Goal: Check status: Check status

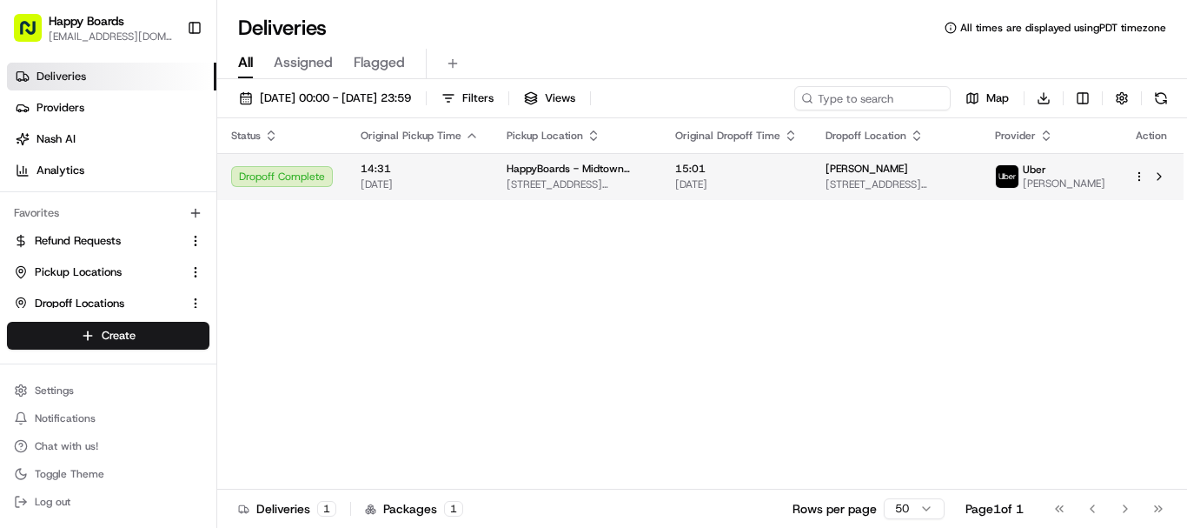
click at [710, 189] on span "[DATE]" at bounding box center [736, 184] width 123 height 14
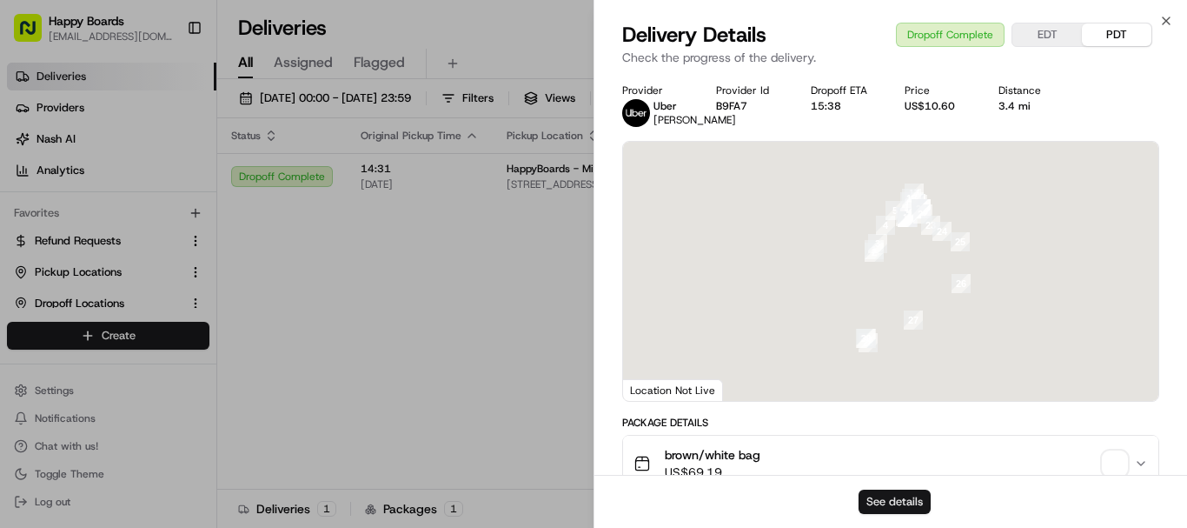
click at [894, 500] on button "See details" at bounding box center [895, 501] width 72 height 24
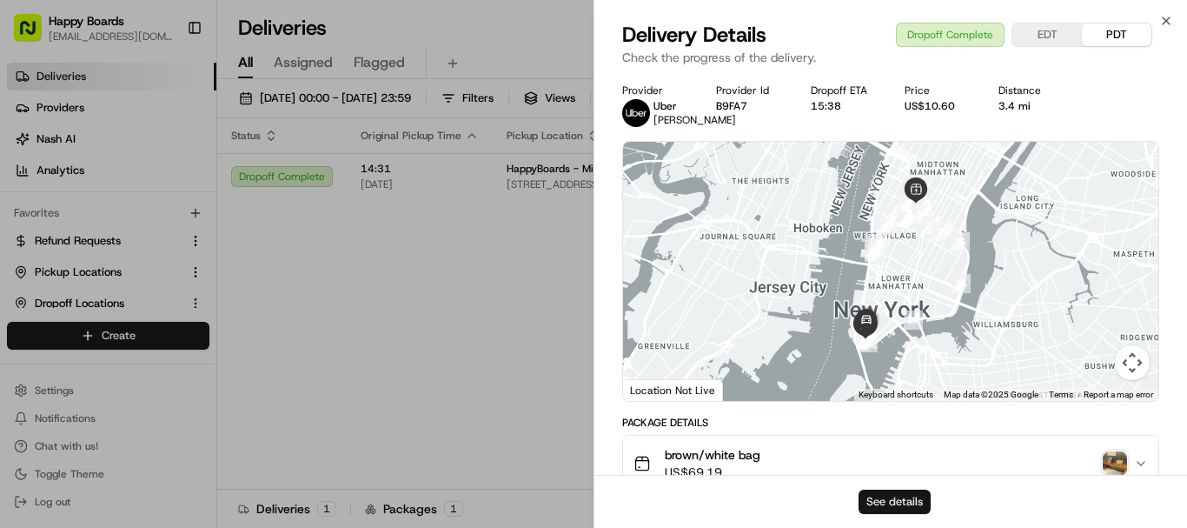
click at [904, 505] on button "See details" at bounding box center [895, 501] width 72 height 24
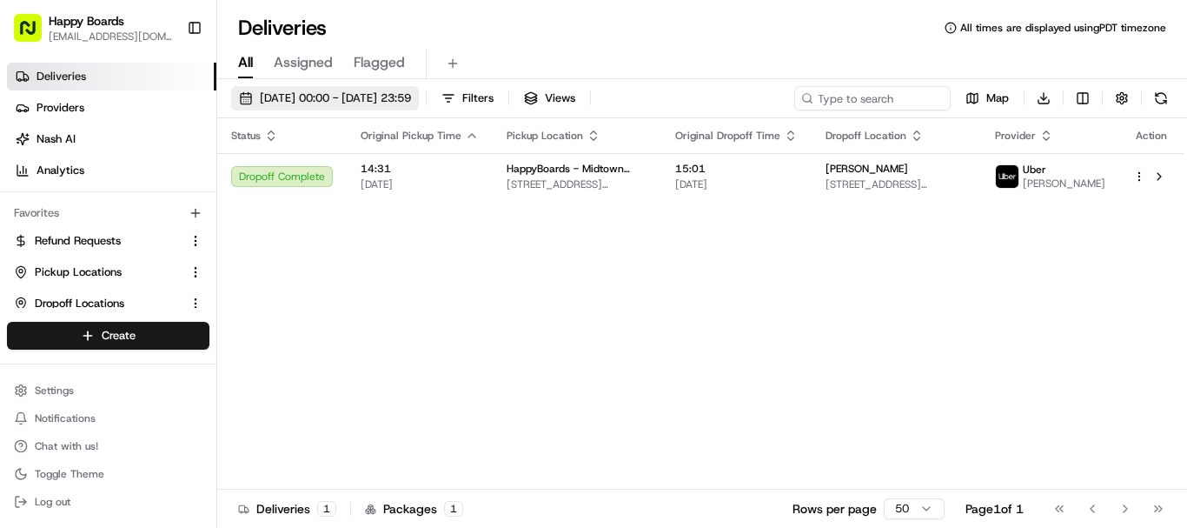
click at [406, 97] on span "12/08/2025 00:00 - 12/08/2025 23:59" at bounding box center [335, 98] width 151 height 16
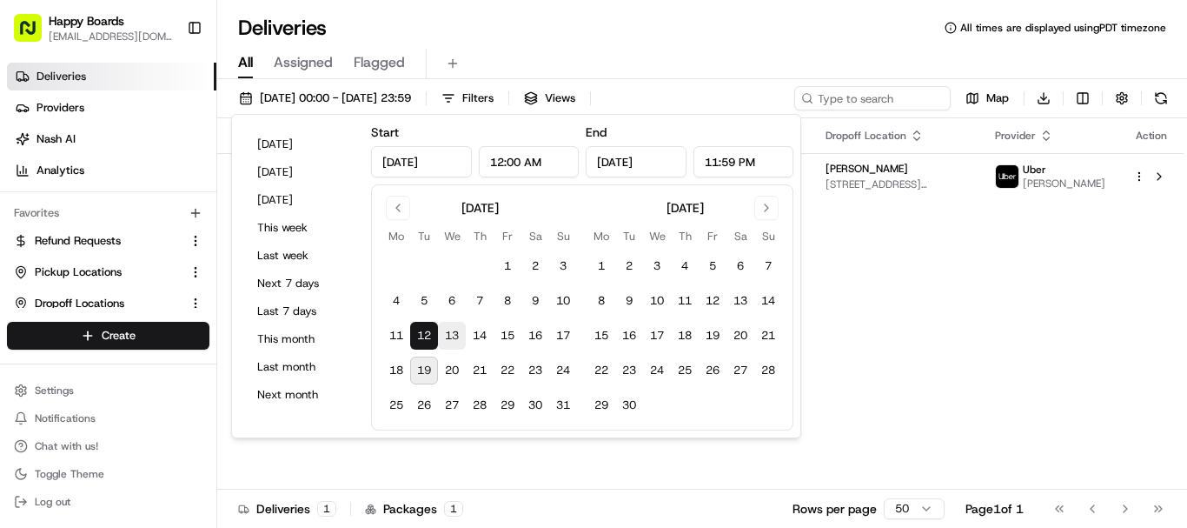
click at [453, 343] on button "13" at bounding box center [452, 336] width 28 height 28
type input "Aug 13, 2025"
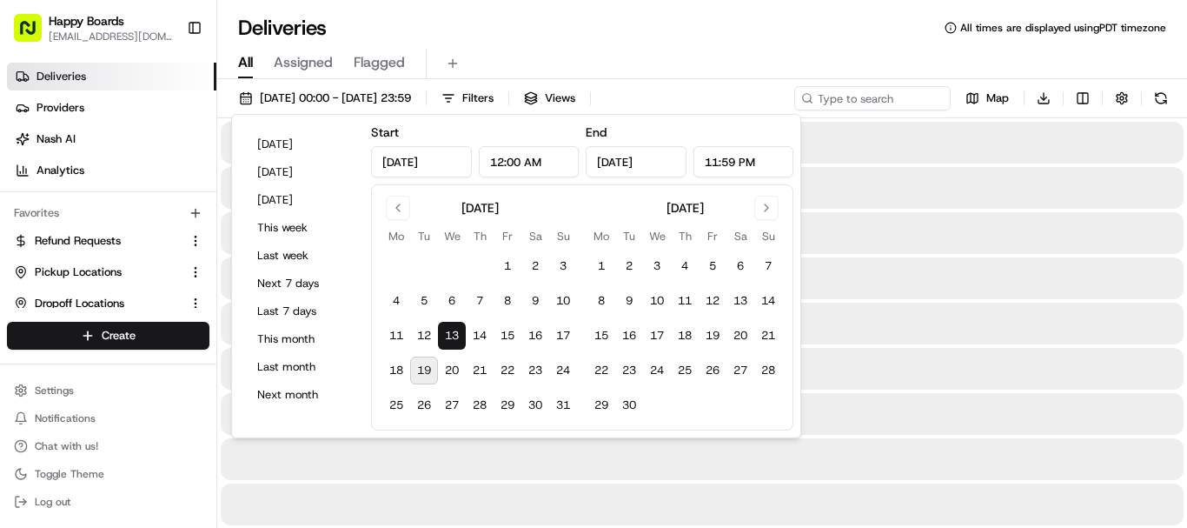
click at [453, 343] on button "13" at bounding box center [452, 336] width 28 height 28
click at [681, 40] on div "Deliveries All times are displayed using PDT timezone" at bounding box center [702, 28] width 970 height 28
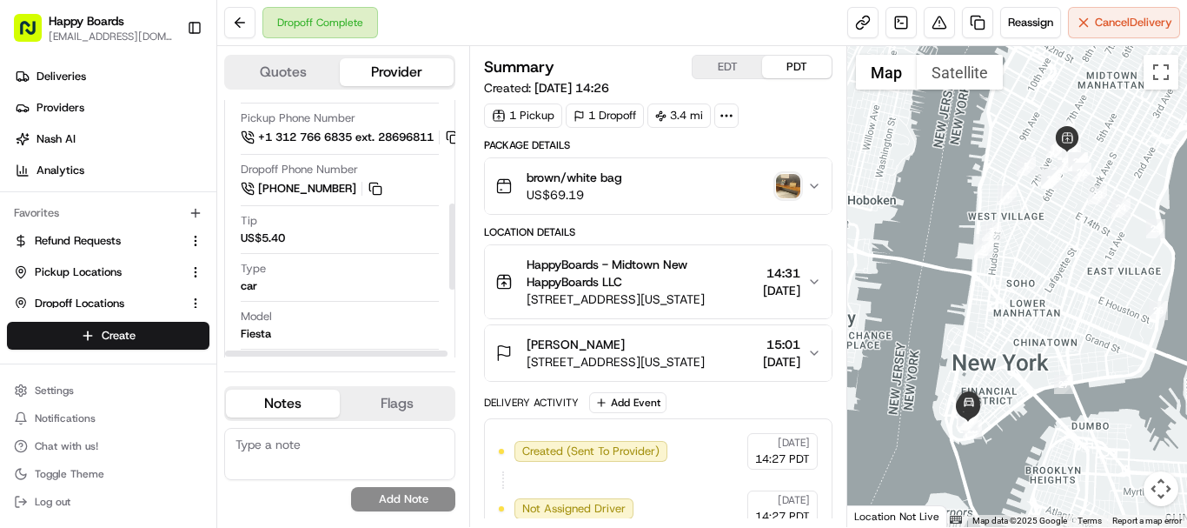
scroll to position [435, 0]
